Goal: Obtain resource: Download file/media

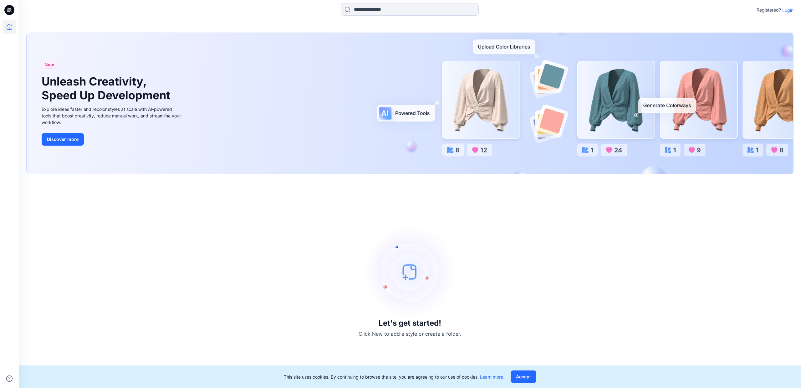
click at [787, 10] on p "Login" at bounding box center [788, 10] width 11 height 7
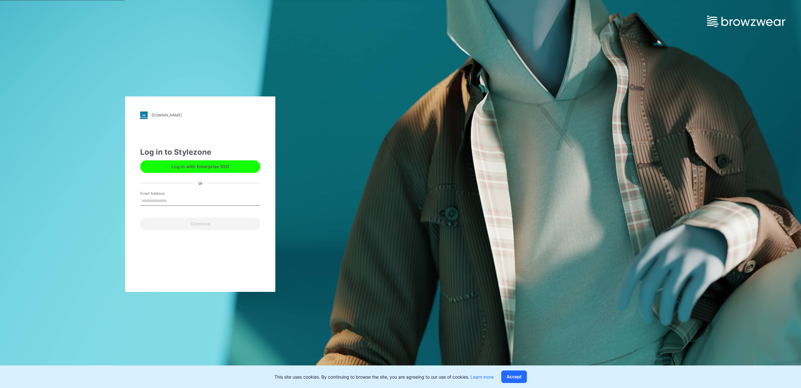
click at [182, 200] on input "Email Address" at bounding box center [200, 200] width 120 height 9
click at [159, 200] on input "Email Address" at bounding box center [200, 200] width 120 height 9
type input "**********"
click at [140, 218] on button "Continue" at bounding box center [200, 224] width 120 height 13
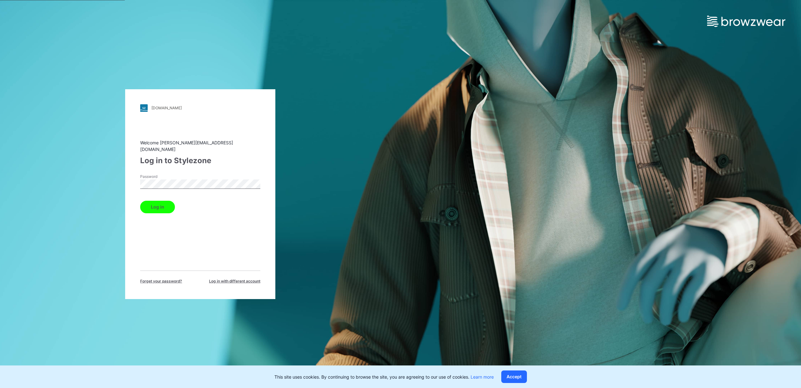
click at [140, 201] on button "Log in" at bounding box center [157, 207] width 35 height 13
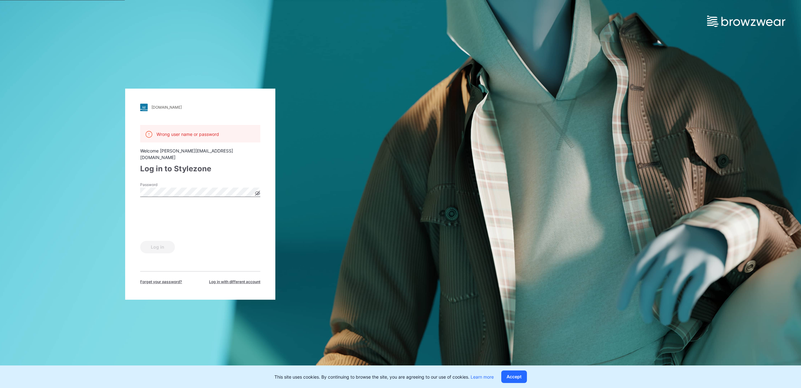
click at [153, 155] on div "Welcome danny.strijker@ulac.com" at bounding box center [200, 153] width 120 height 13
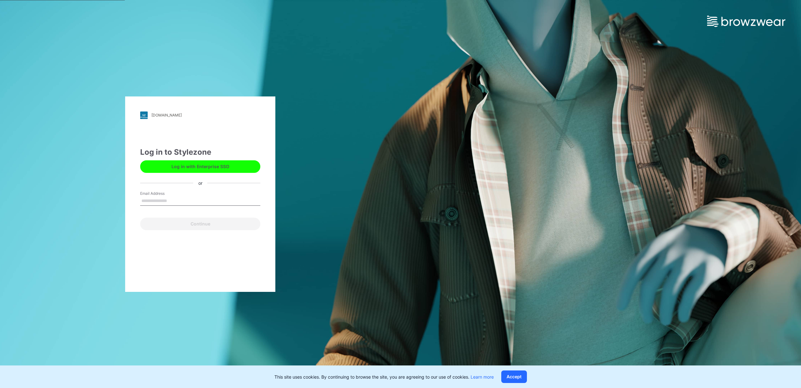
click at [150, 201] on input "Email Address" at bounding box center [200, 200] width 120 height 9
type input "**********"
click at [185, 226] on button "Continue" at bounding box center [200, 224] width 120 height 13
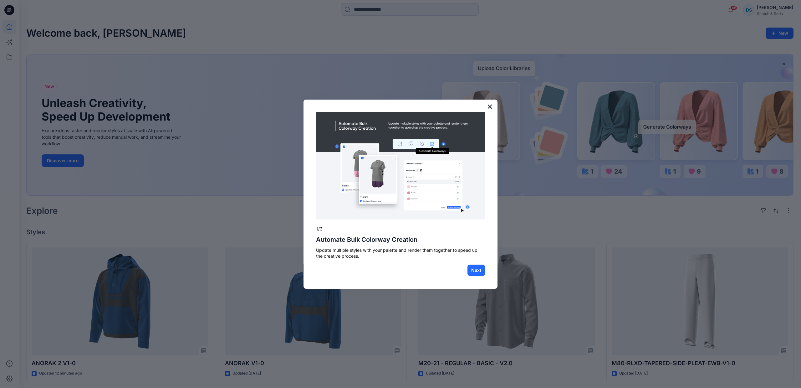
click at [489, 107] on button "×" at bounding box center [490, 106] width 6 height 10
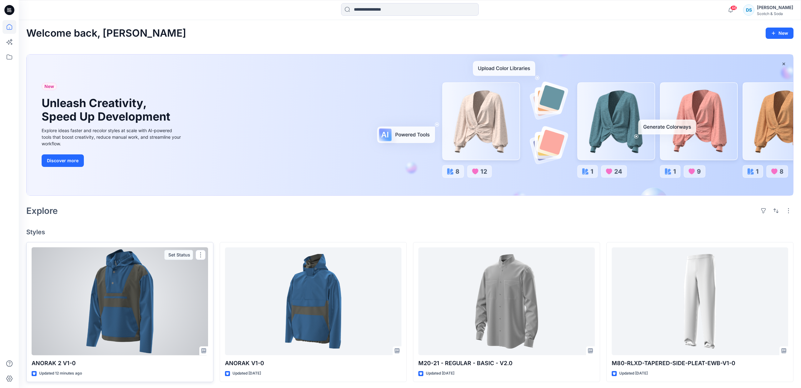
click at [171, 309] on div at bounding box center [120, 301] width 177 height 108
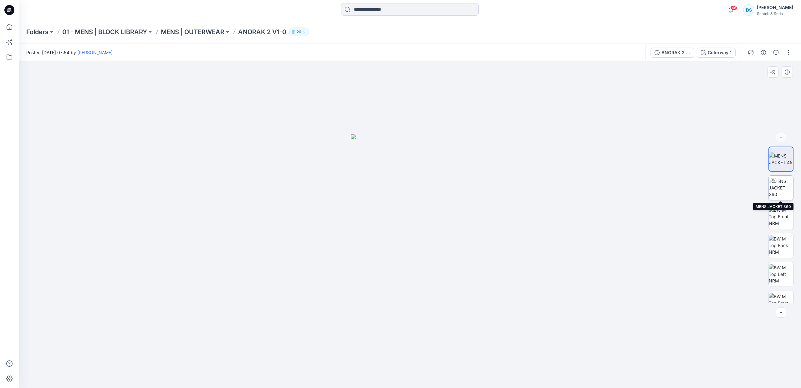
click at [784, 192] on img at bounding box center [781, 188] width 24 height 20
click at [787, 213] on img at bounding box center [781, 217] width 24 height 20
click at [788, 246] on img at bounding box center [781, 245] width 24 height 20
click at [790, 273] on img at bounding box center [781, 274] width 24 height 20
click at [789, 297] on img at bounding box center [781, 303] width 24 height 20
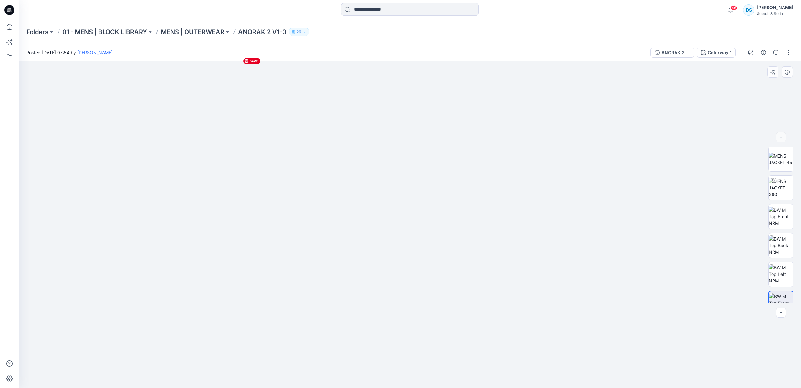
drag, startPoint x: 522, startPoint y: 269, endPoint x: 517, endPoint y: 198, distance: 70.2
click at [517, 198] on img at bounding box center [410, 218] width 340 height 340
drag, startPoint x: 524, startPoint y: 302, endPoint x: 521, endPoint y: 223, distance: 79.2
click at [524, 218] on img at bounding box center [410, 218] width 340 height 340
drag, startPoint x: 419, startPoint y: 219, endPoint x: 415, endPoint y: 119, distance: 99.9
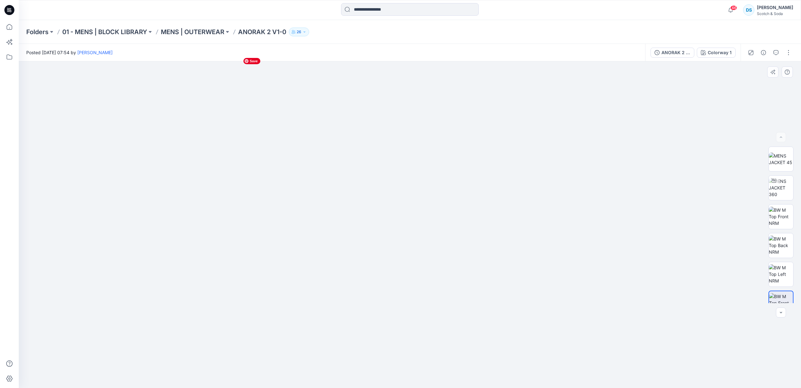
click at [415, 116] on img at bounding box center [410, 218] width 340 height 340
click at [780, 312] on icon "button" at bounding box center [781, 312] width 2 height 1
click at [780, 311] on icon "button" at bounding box center [781, 311] width 2 height 1
click at [785, 288] on img at bounding box center [781, 283] width 24 height 20
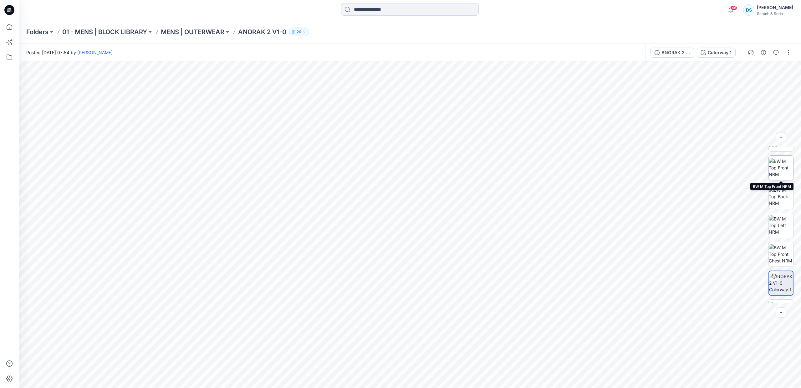
click at [782, 164] on img at bounding box center [781, 168] width 24 height 20
click at [789, 52] on button "button" at bounding box center [789, 53] width 10 height 10
click at [776, 114] on button "View" at bounding box center [763, 117] width 58 height 12
click at [667, 80] on div at bounding box center [410, 224] width 783 height 326
click at [680, 54] on div "ANORAK 2 V1-0" at bounding box center [676, 52] width 29 height 7
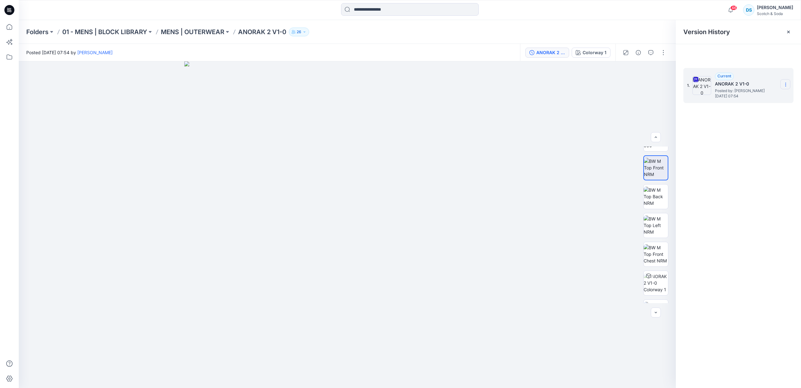
click at [784, 84] on icon at bounding box center [786, 84] width 5 height 5
click at [775, 95] on span "Download Source BW File" at bounding box center [754, 97] width 52 height 8
click at [192, 32] on p "MENS | OUTERWEAR" at bounding box center [193, 32] width 64 height 9
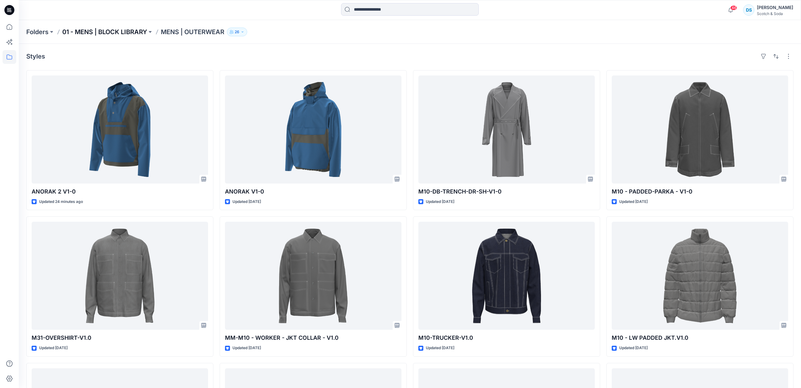
click at [131, 31] on p "01 - MENS | BLOCK LIBRARY" at bounding box center [104, 32] width 85 height 9
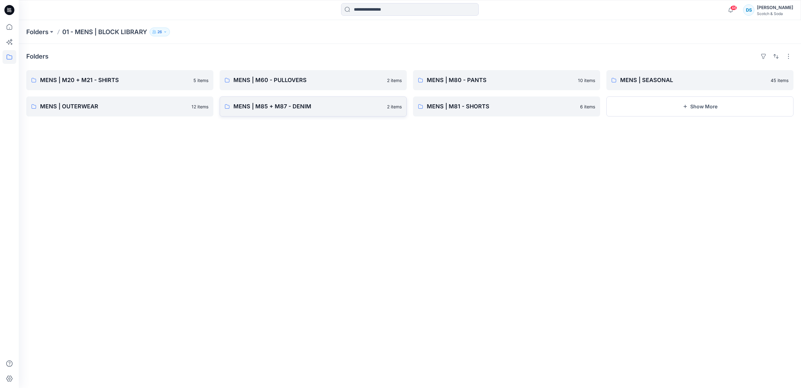
click at [278, 105] on p "MENS | M85 + M87 - DENIM" at bounding box center [309, 106] width 150 height 9
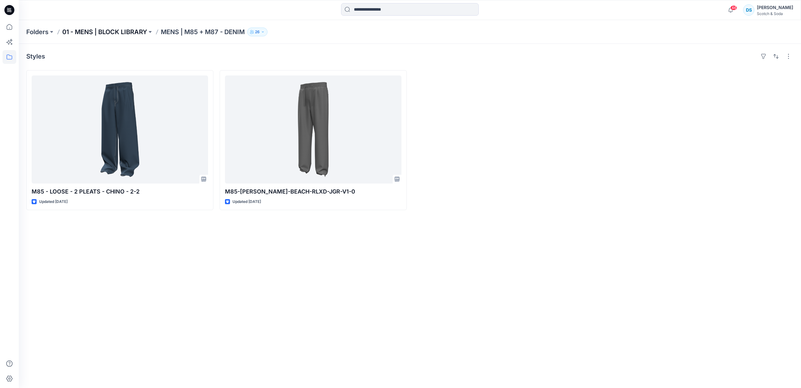
click at [111, 30] on p "01 - MENS | BLOCK LIBRARY" at bounding box center [104, 32] width 85 height 9
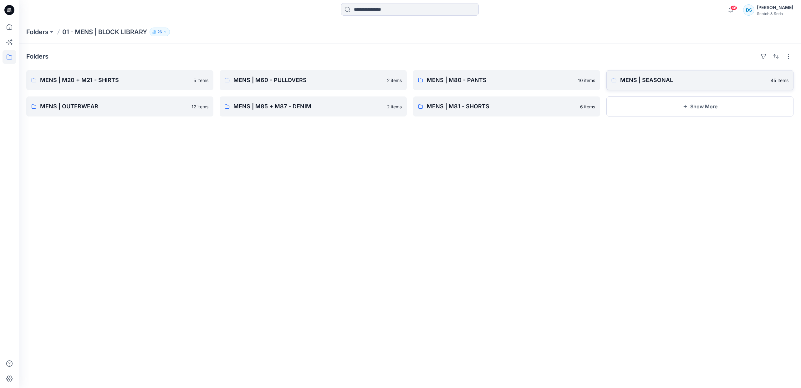
click at [665, 81] on p "MENS | SEASONAL" at bounding box center [693, 80] width 147 height 9
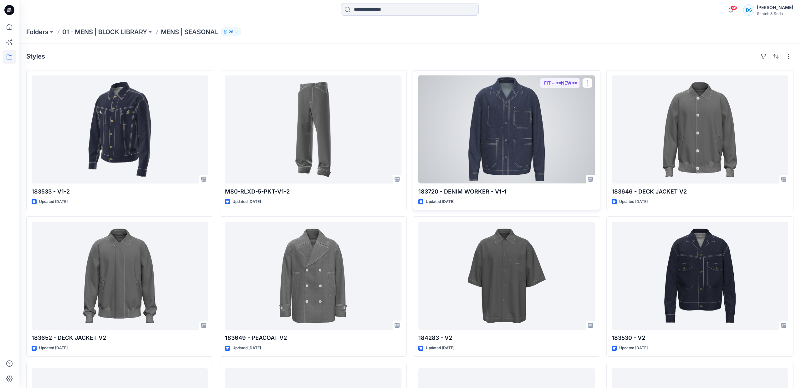
click at [539, 162] on div at bounding box center [507, 129] width 177 height 108
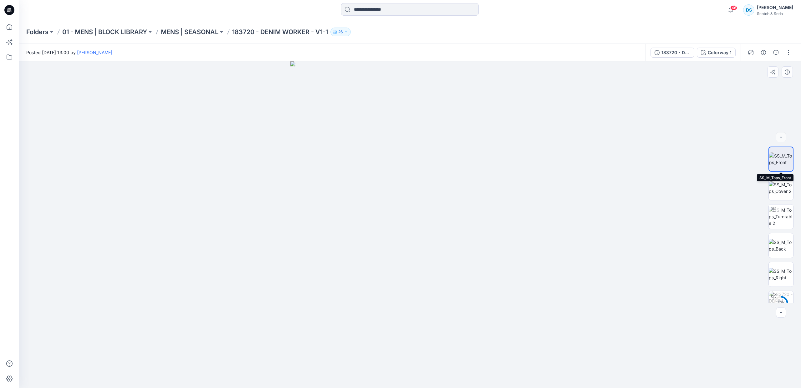
click at [777, 158] on img at bounding box center [781, 158] width 24 height 13
click at [789, 49] on button "button" at bounding box center [789, 53] width 10 height 10
drag, startPoint x: 691, startPoint y: 85, endPoint x: 709, endPoint y: 64, distance: 28.2
click at [691, 85] on div at bounding box center [410, 224] width 783 height 326
click at [689, 51] on div "183720 - DENIM WORKER - V1-1" at bounding box center [676, 52] width 29 height 7
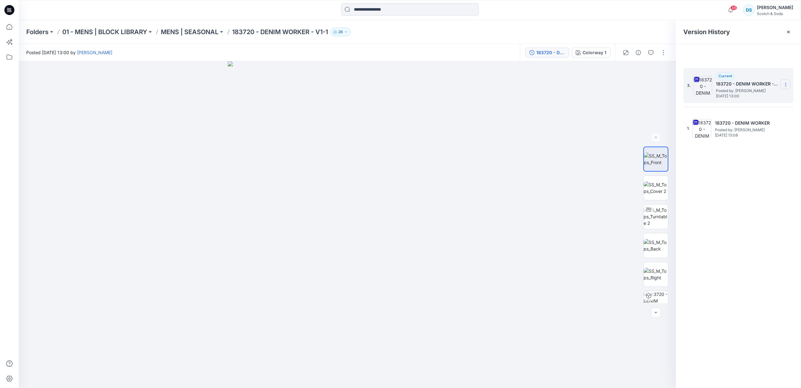
click at [788, 85] on icon at bounding box center [786, 84] width 5 height 5
click at [780, 95] on span "Download Source BW File" at bounding box center [754, 97] width 52 height 8
drag, startPoint x: 533, startPoint y: 188, endPoint x: 537, endPoint y: 181, distance: 8.3
click at [537, 181] on div at bounding box center [347, 224] width 657 height 326
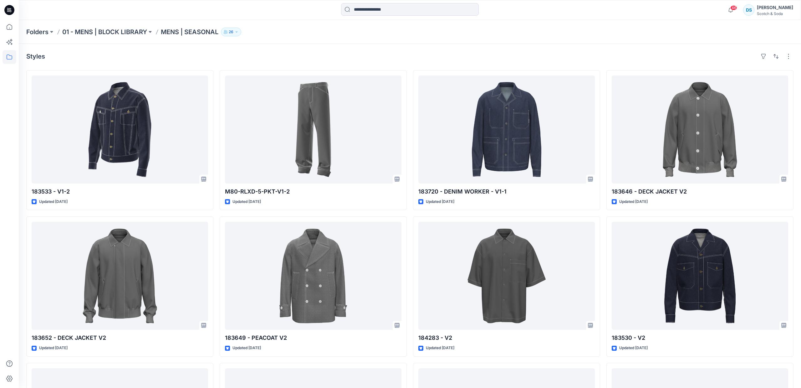
click at [155, 46] on div "Styles 183533 - V1-2 Updated [DATE] 183652 - DECK JACKET V2 Updated [DATE] 1836…" at bounding box center [410, 288] width 783 height 489
click at [138, 32] on p "01 - MENS | BLOCK LIBRARY" at bounding box center [104, 32] width 85 height 9
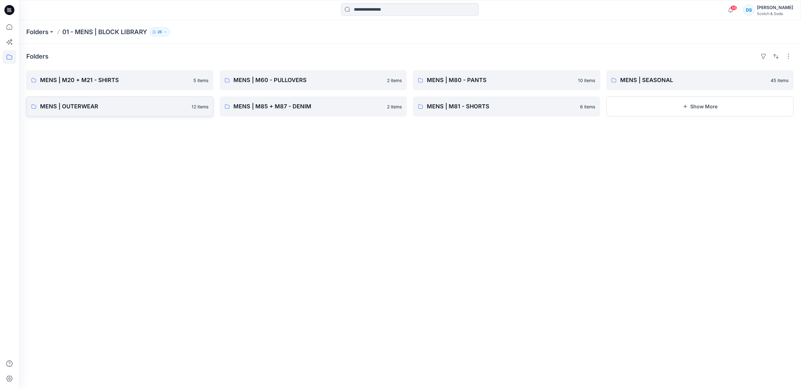
click at [79, 108] on p "MENS | OUTERWEAR" at bounding box center [114, 106] width 148 height 9
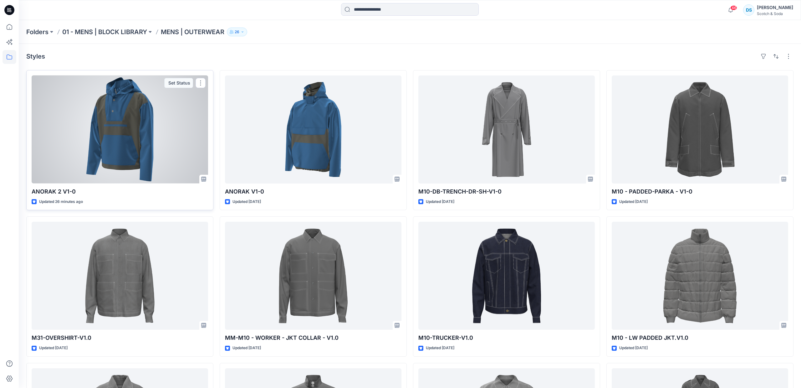
click at [111, 109] on div at bounding box center [120, 129] width 177 height 108
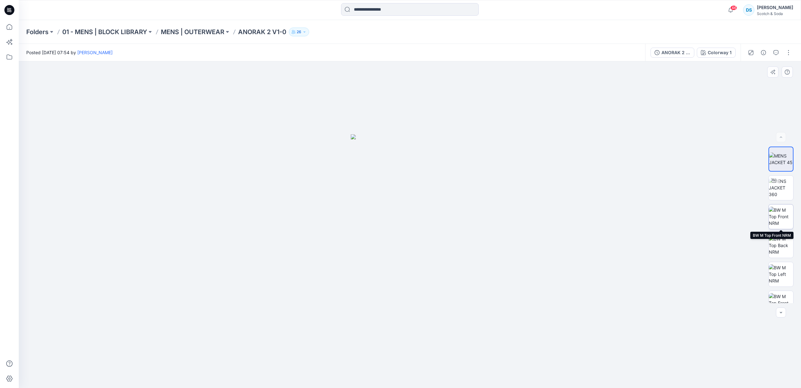
click at [782, 211] on img at bounding box center [781, 217] width 24 height 20
click at [694, 25] on div "Folders 01 - MENS | BLOCK LIBRARY MENS | OUTERWEAR ANORAK 2 V1-0 26" at bounding box center [410, 32] width 783 height 24
